Goal: Share content: Share content

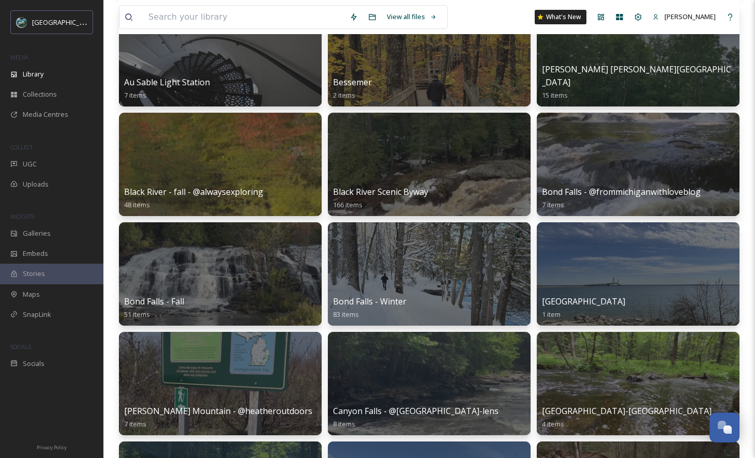
scroll to position [3050, 0]
click at [181, 22] on input at bounding box center [243, 17] width 201 height 23
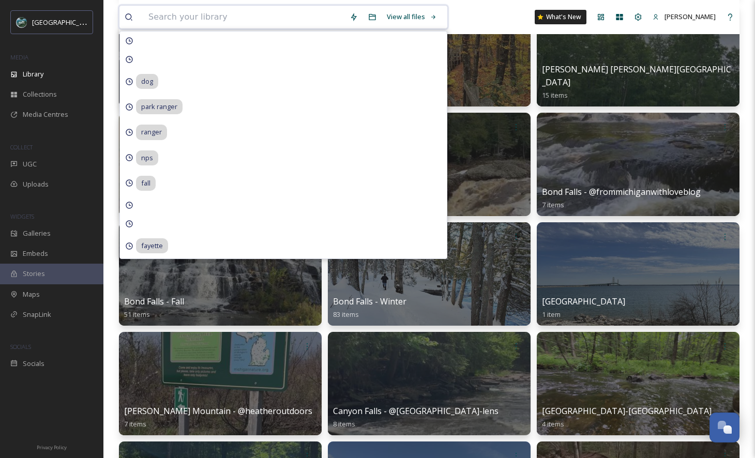
click at [232, 19] on input at bounding box center [243, 17] width 201 height 23
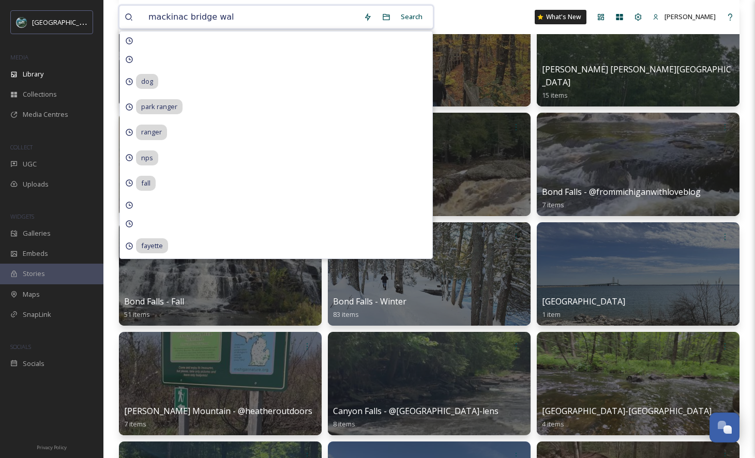
type input "mackinac bridge walk"
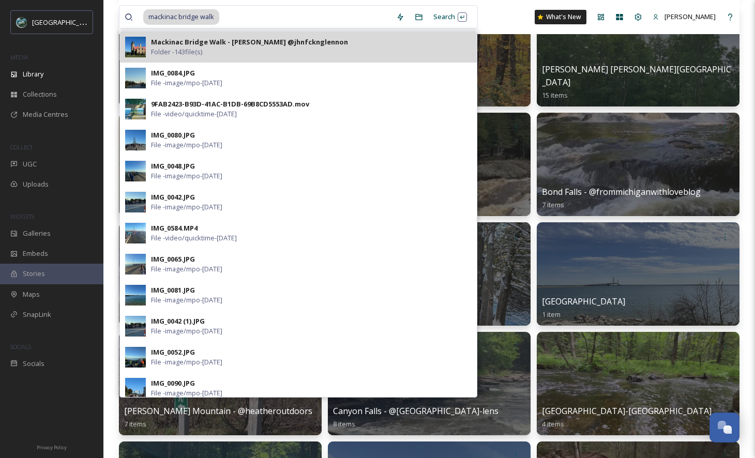
click at [237, 41] on strong "Mackinac Bridge Walk - Joshua Haertel @jhnfcknglennon" at bounding box center [249, 41] width 197 height 9
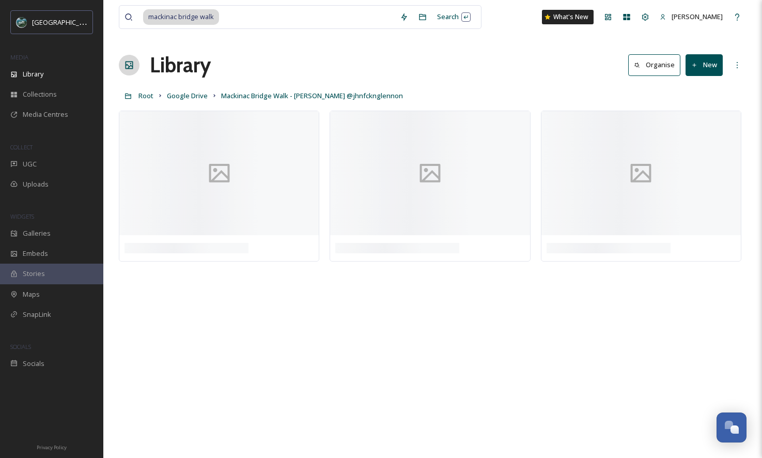
click at [544, 45] on div "mackinac bridge walk Search What's New Amber Pipp Library Organise New Root Goo…" at bounding box center [432, 229] width 659 height 458
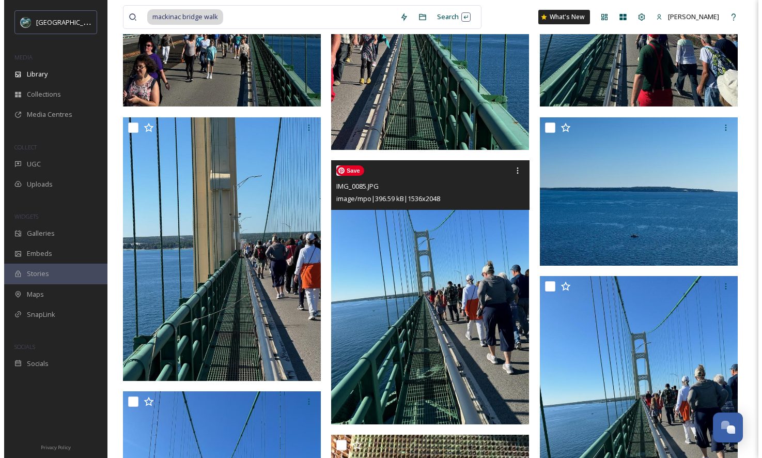
scroll to position [3237, 0]
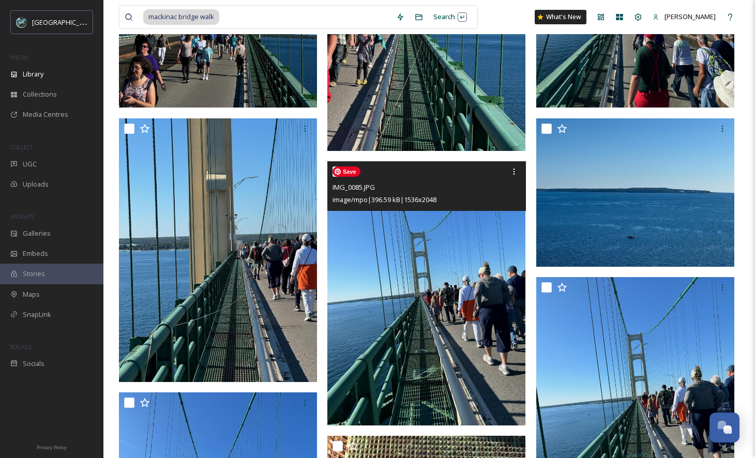
click at [422, 287] on img at bounding box center [426, 293] width 198 height 264
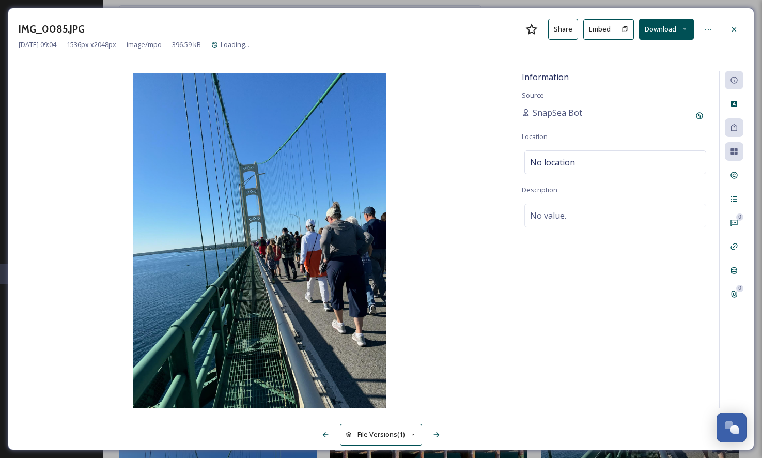
click at [596, 34] on button "Embed" at bounding box center [600, 29] width 33 height 21
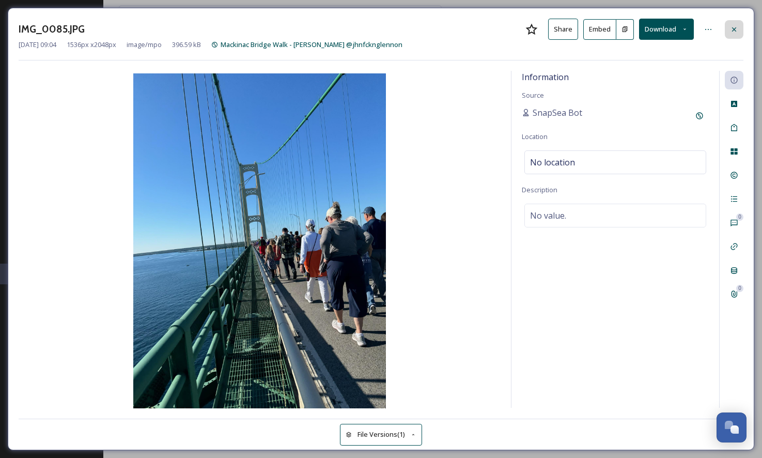
click at [735, 31] on icon at bounding box center [734, 29] width 8 height 8
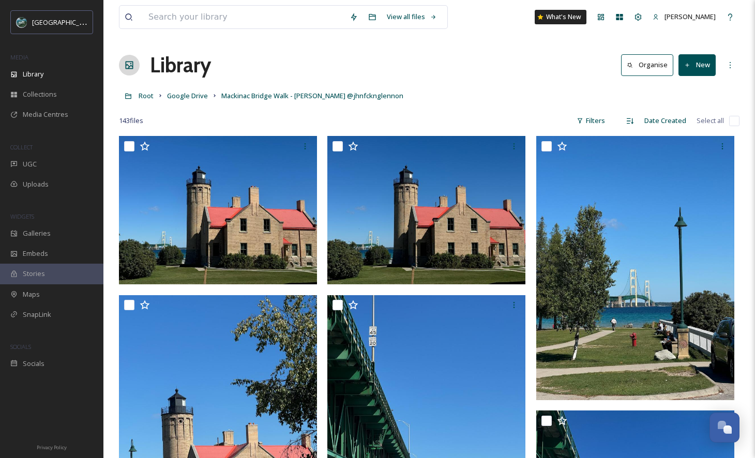
click at [731, 118] on input "checkbox" at bounding box center [734, 121] width 10 height 10
checkbox input "true"
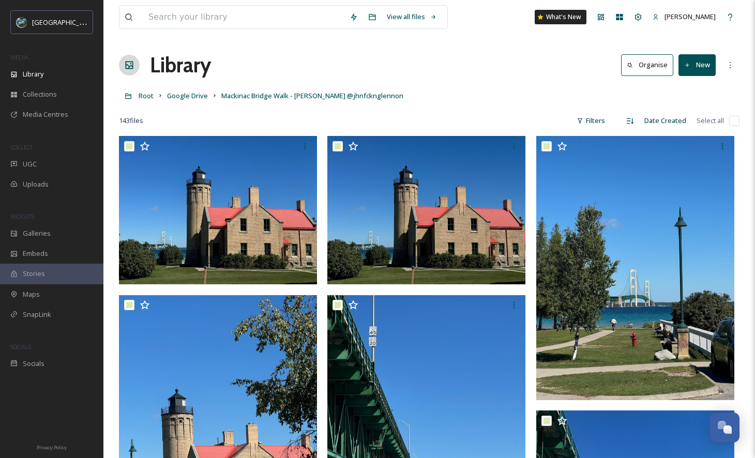
checkbox input "true"
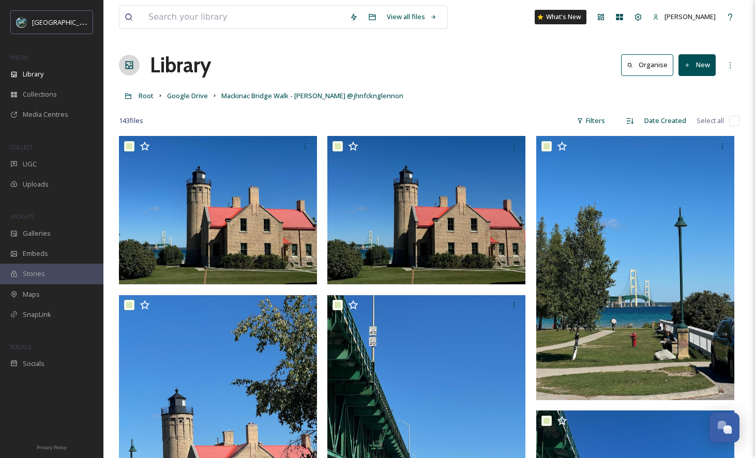
checkbox input "true"
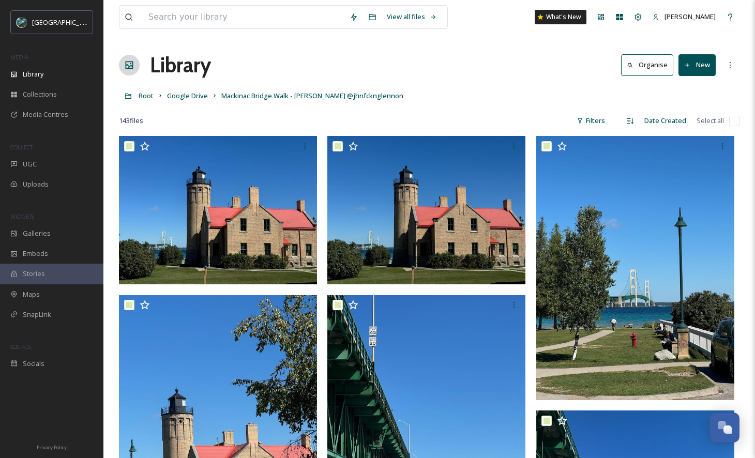
checkbox input "true"
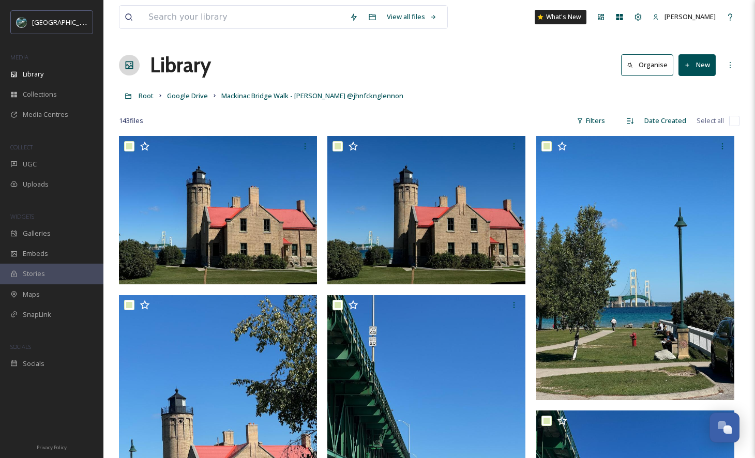
checkbox input "true"
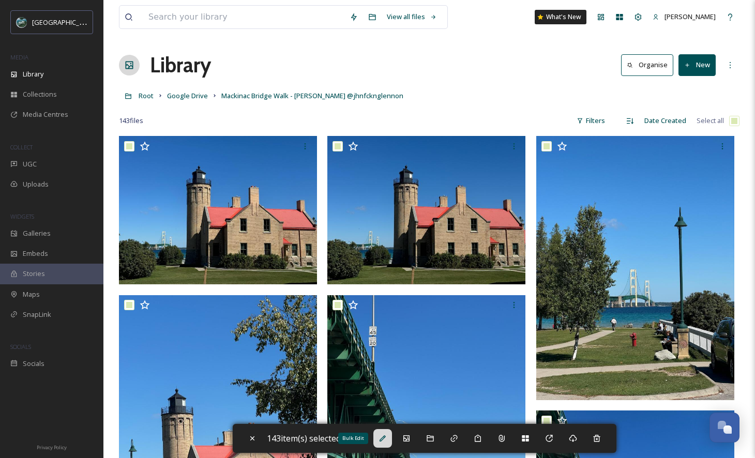
click at [387, 440] on icon at bounding box center [382, 438] width 8 height 8
click at [424, 99] on div "Root Google Drive Mackinac Bridge Walk - Joshua Haertel @jhnfcknglennon" at bounding box center [429, 96] width 620 height 20
drag, startPoint x: 422, startPoint y: 97, endPoint x: 343, endPoint y: 95, distance: 79.1
click at [343, 95] on div "Root Google Drive Mackinac Bridge Walk - Joshua Haertel @jhnfcknglennon" at bounding box center [429, 96] width 620 height 20
copy span "@jhnfcknglennon"
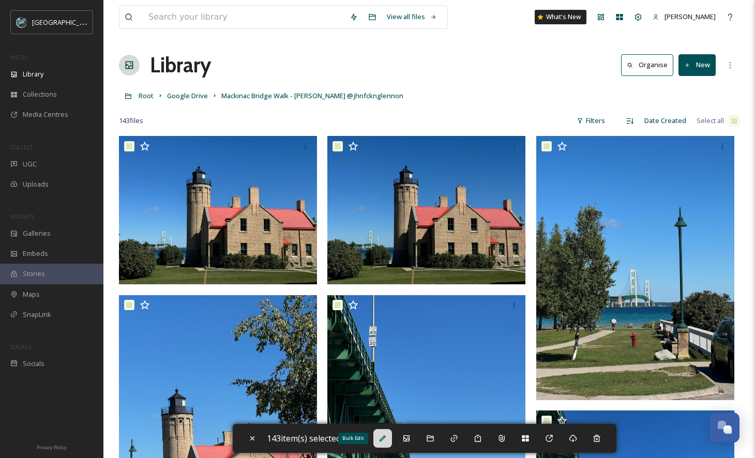
click at [387, 439] on icon at bounding box center [382, 438] width 8 height 8
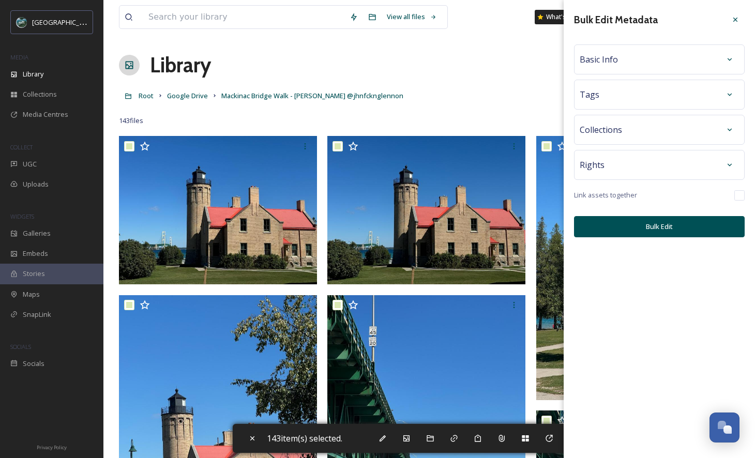
click at [653, 101] on div "Tags" at bounding box center [658, 94] width 159 height 19
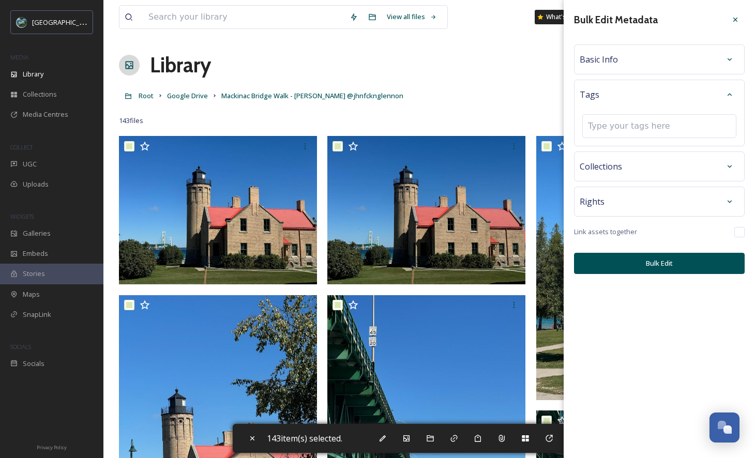
click at [655, 63] on div "Basic Info" at bounding box center [658, 59] width 159 height 19
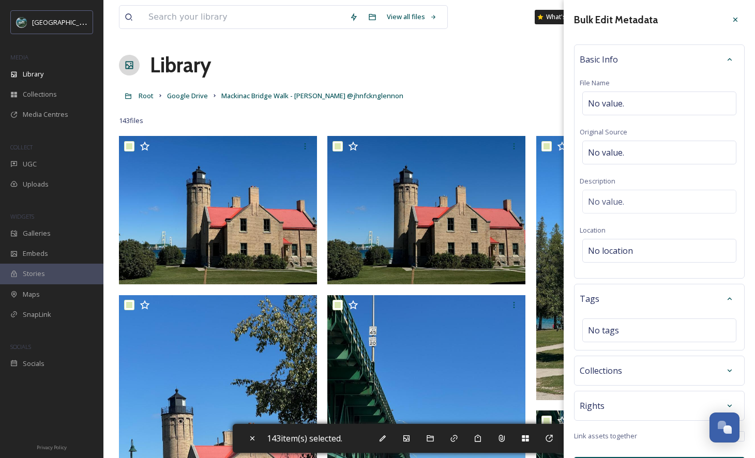
click at [585, 408] on span "Rights" at bounding box center [591, 406] width 25 height 12
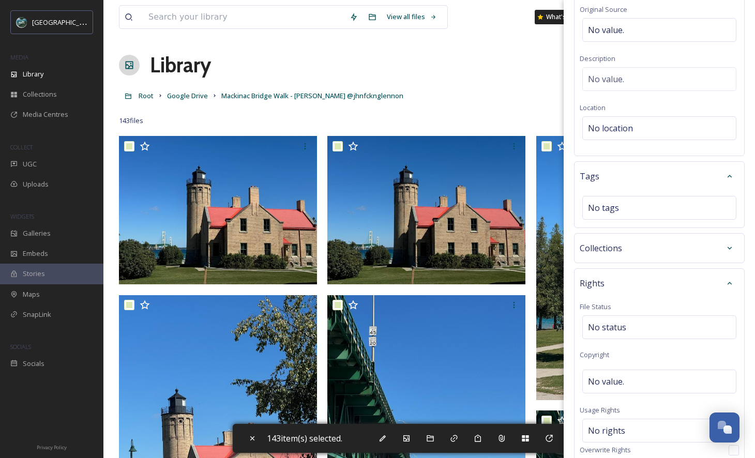
scroll to position [125, 0]
click at [602, 380] on span "No value." at bounding box center [606, 379] width 36 height 12
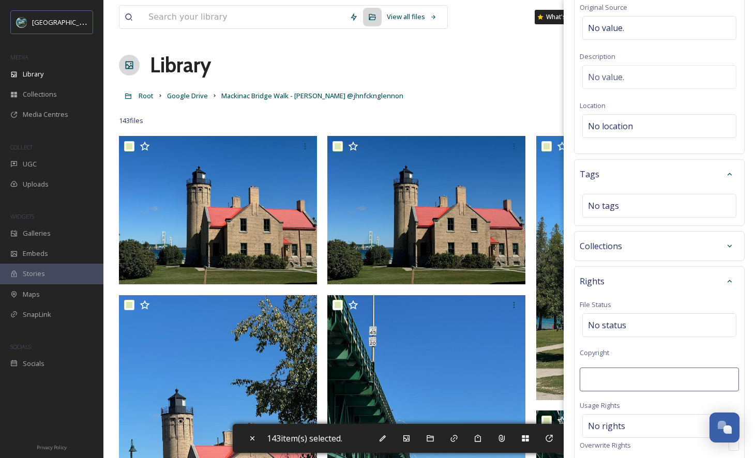
type input "@jhnfcknglennon"
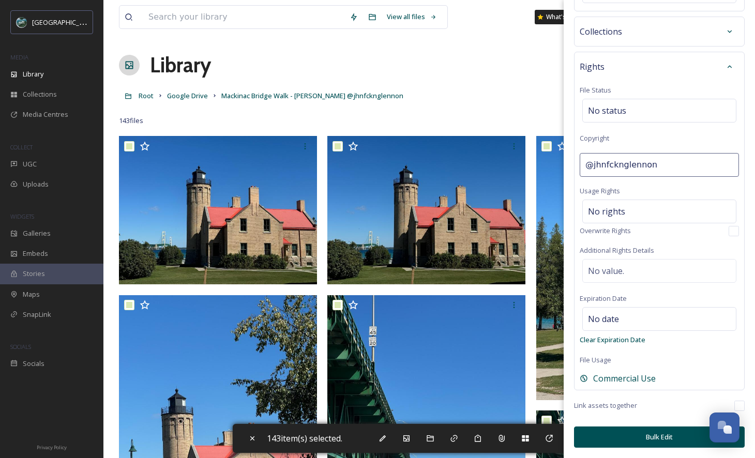
click at [655, 434] on button "Bulk Edit" at bounding box center [659, 436] width 171 height 21
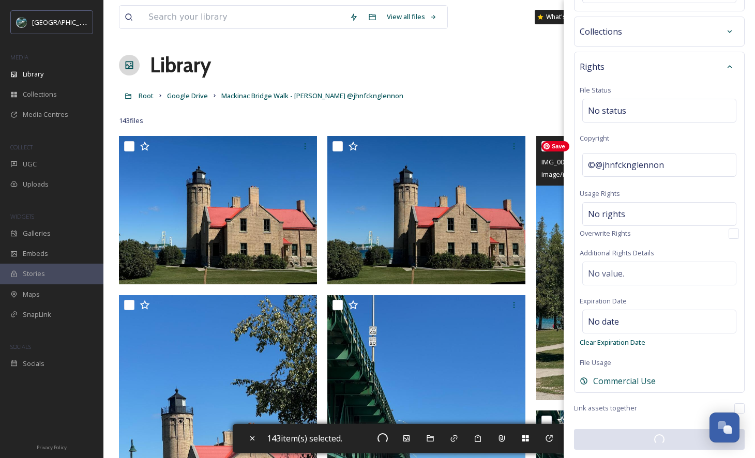
checkbox input "false"
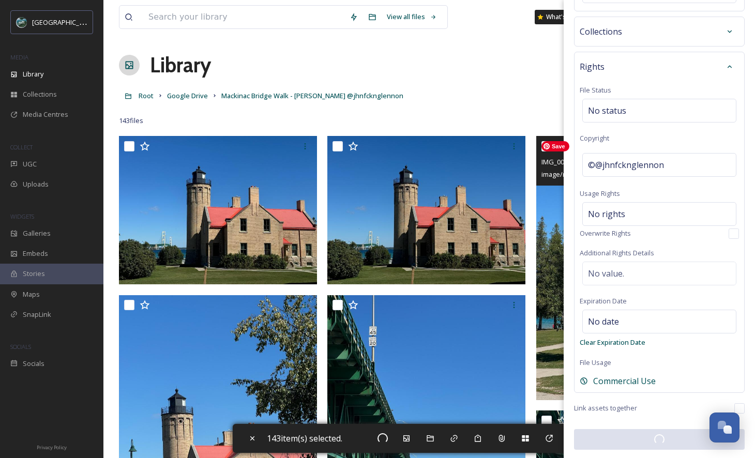
checkbox input "false"
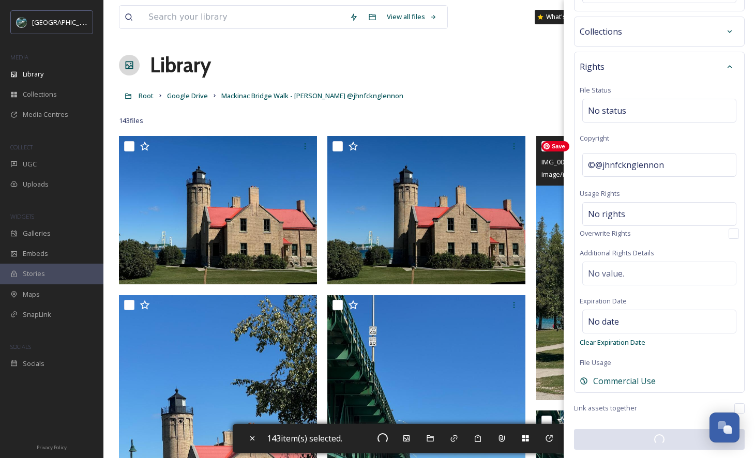
checkbox input "false"
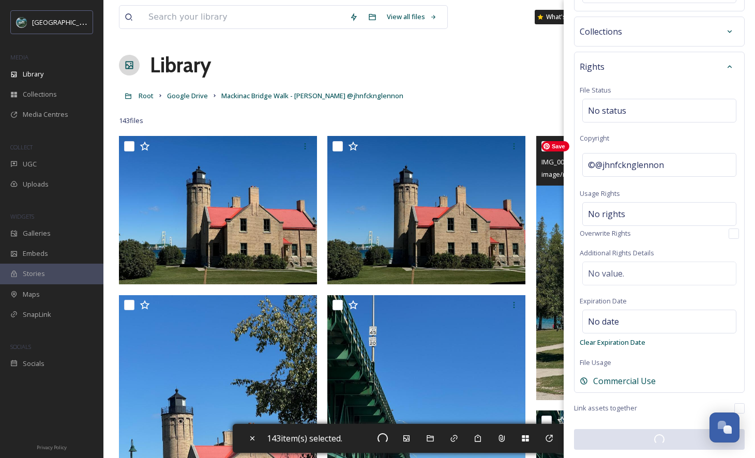
checkbox input "false"
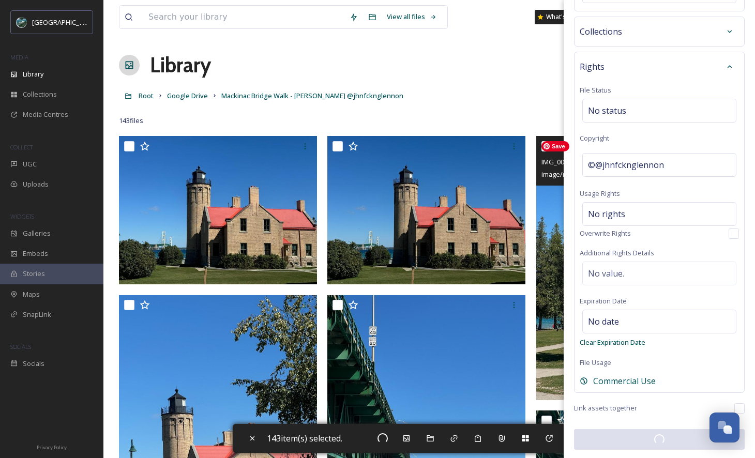
checkbox input "false"
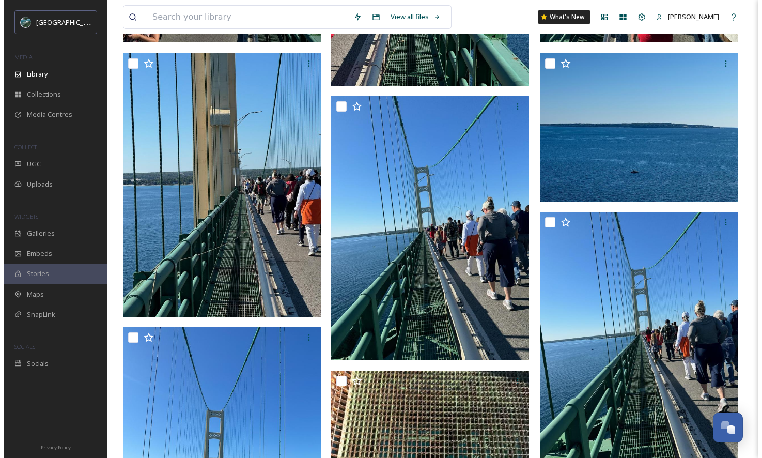
scroll to position [3251, 0]
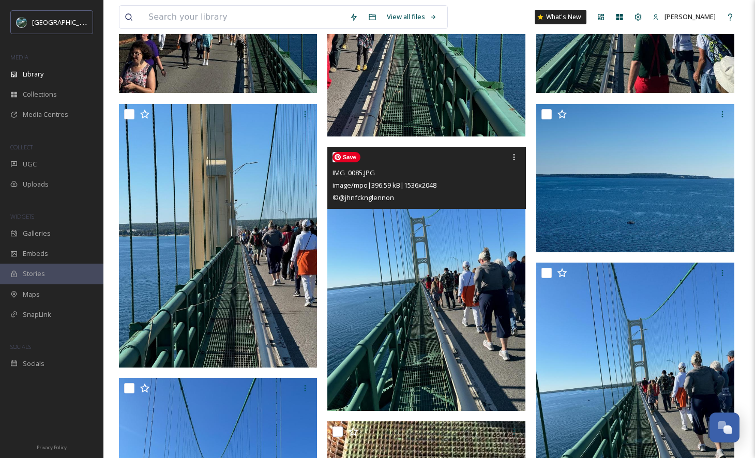
click at [453, 278] on img at bounding box center [426, 279] width 198 height 264
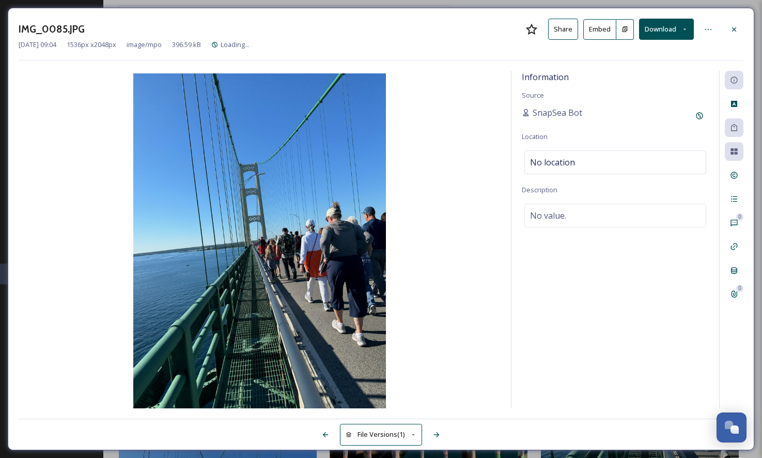
click at [600, 24] on button "Embed" at bounding box center [600, 29] width 33 height 21
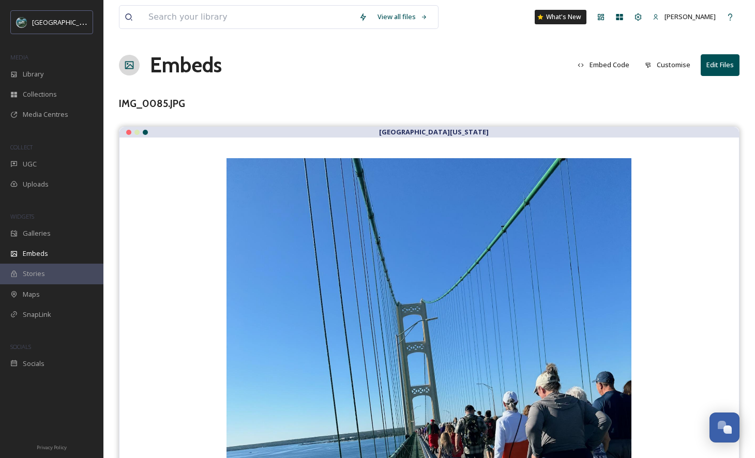
click at [601, 63] on button "Embed Code" at bounding box center [603, 65] width 62 height 20
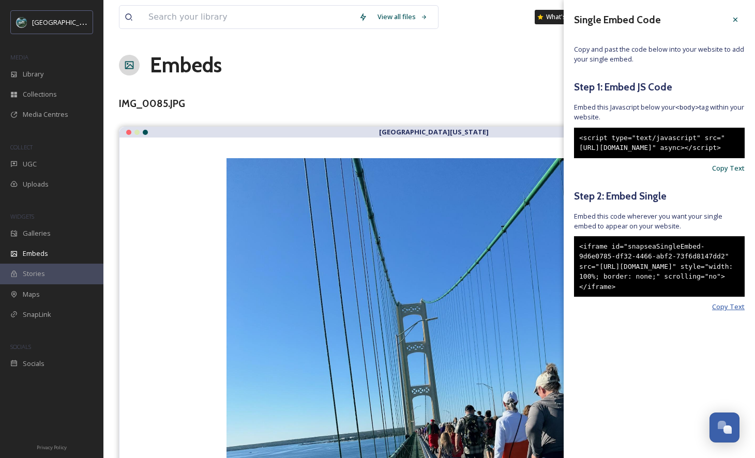
click at [724, 312] on span "Copy Text" at bounding box center [728, 307] width 33 height 10
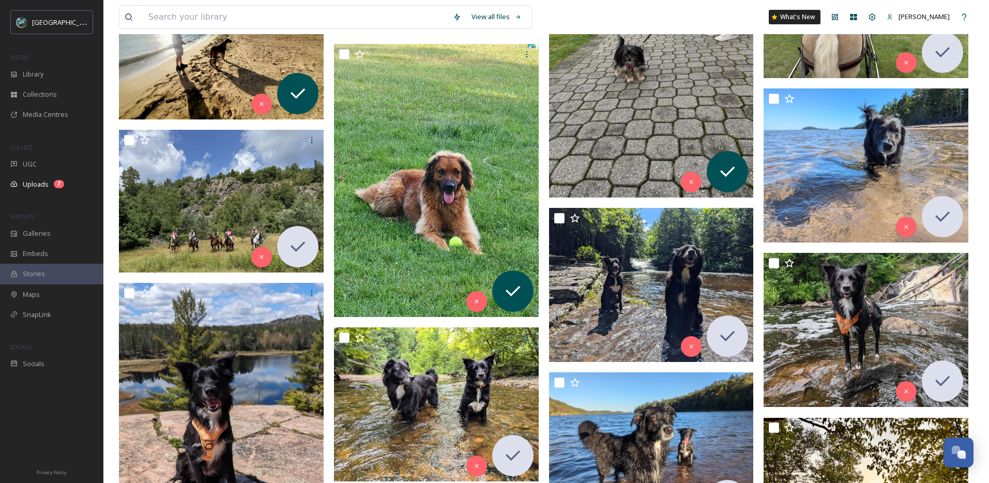
scroll to position [447, 0]
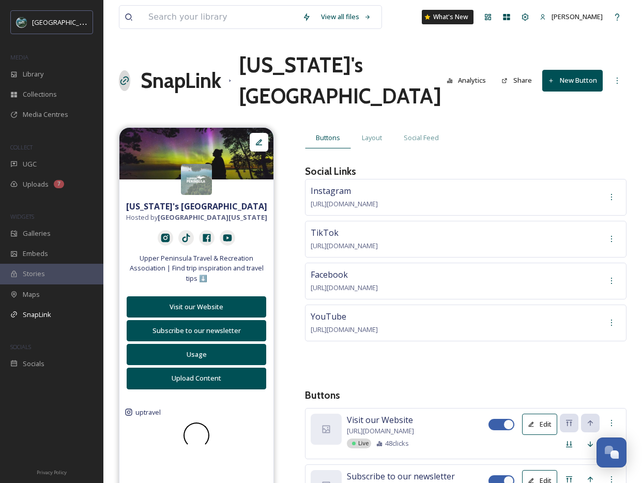
scroll to position [3040, 0]
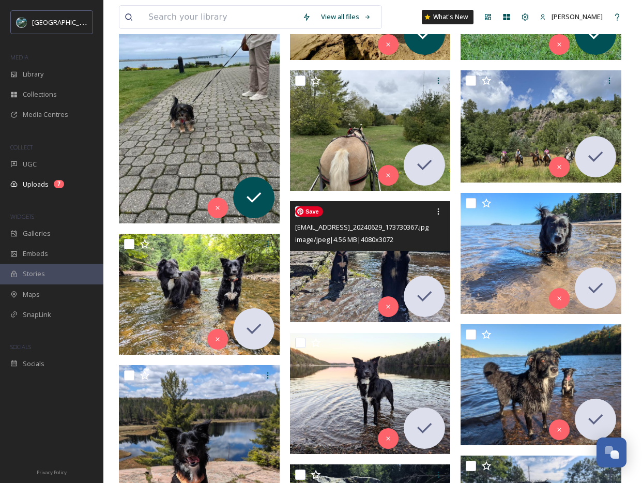
scroll to position [266, 0]
